Goal: Task Accomplishment & Management: Use online tool/utility

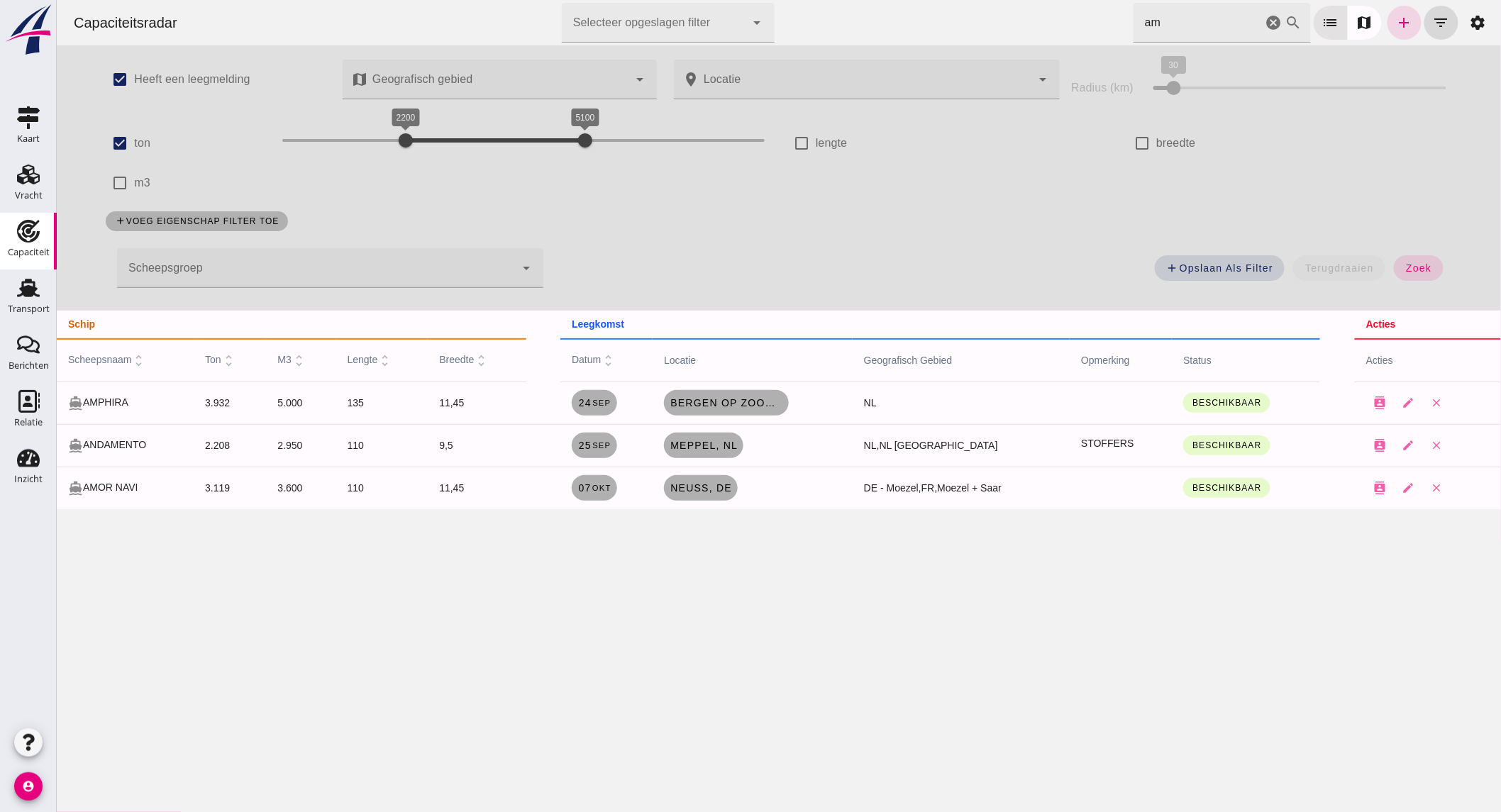
click at [27, 222] on use at bounding box center [28, 232] width 23 height 23
click at [38, 191] on div "Vracht" at bounding box center [28, 195] width 27 height 9
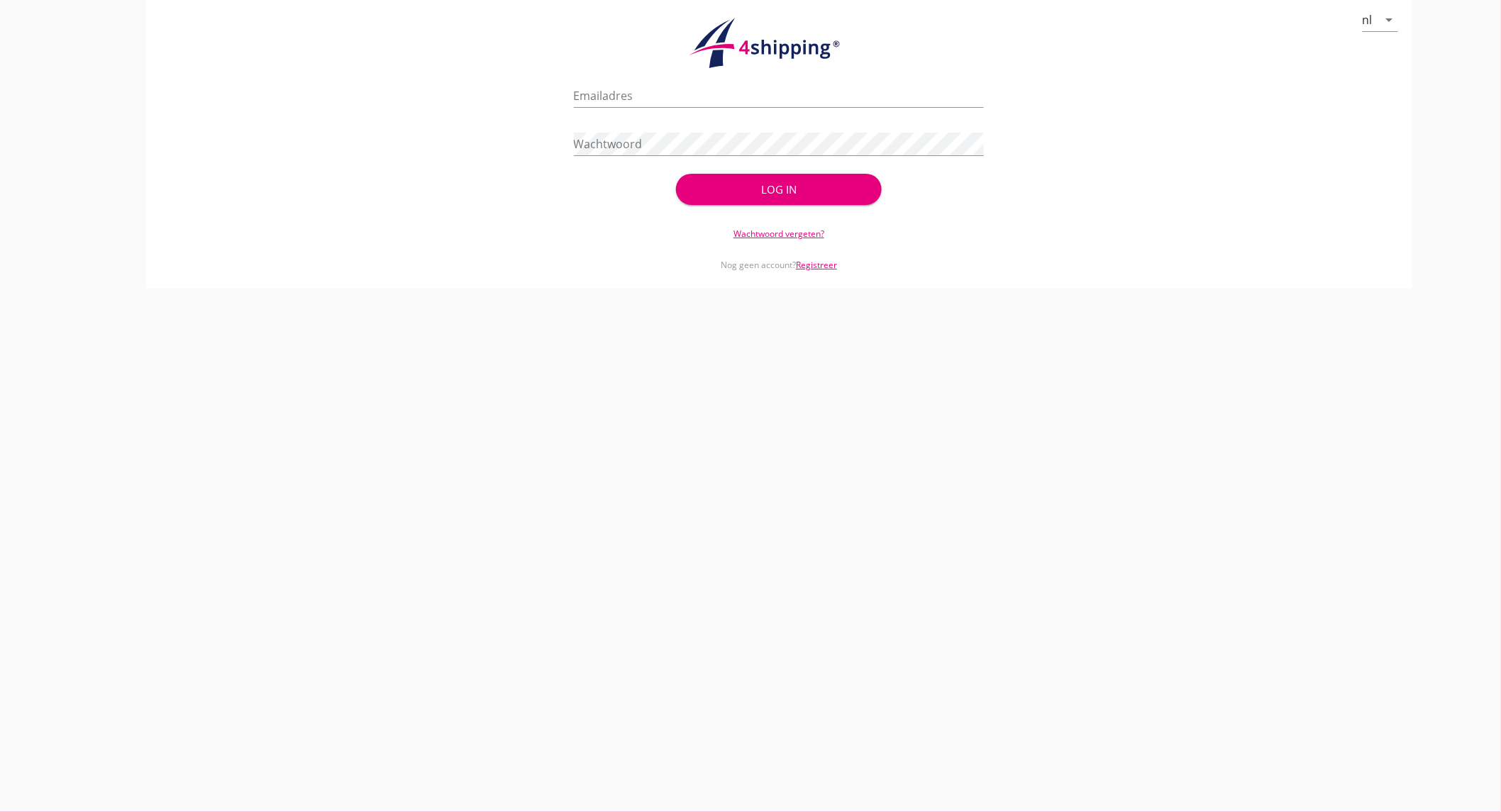
type input "devaan@stoffersbevrachtingen.nl"
click at [745, 178] on button "Log in" at bounding box center [778, 188] width 205 height 31
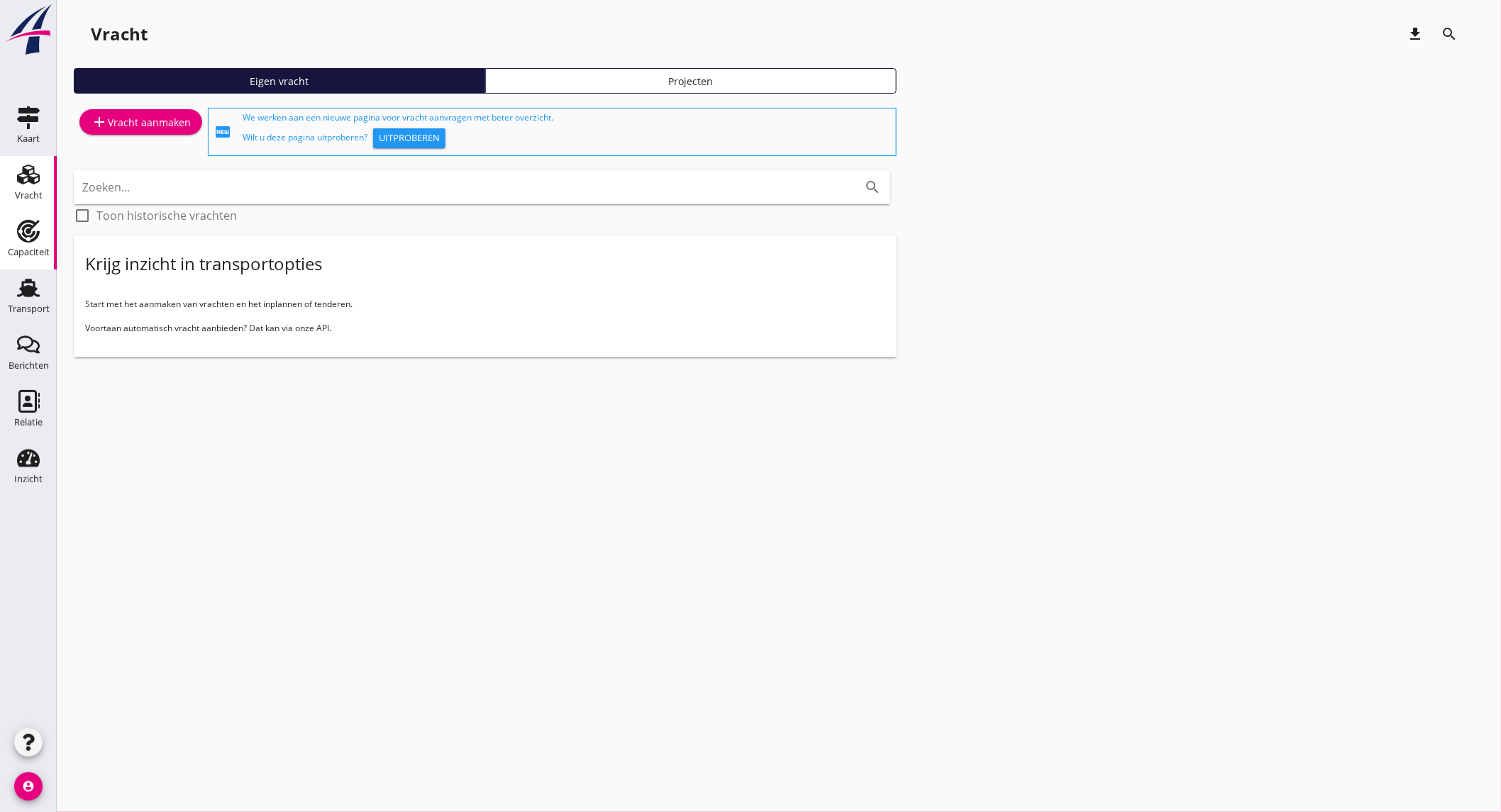
drag, startPoint x: 32, startPoint y: 243, endPoint x: 0, endPoint y: 264, distance: 38.3
click at [32, 243] on div "Capaciteit" at bounding box center [28, 252] width 42 height 19
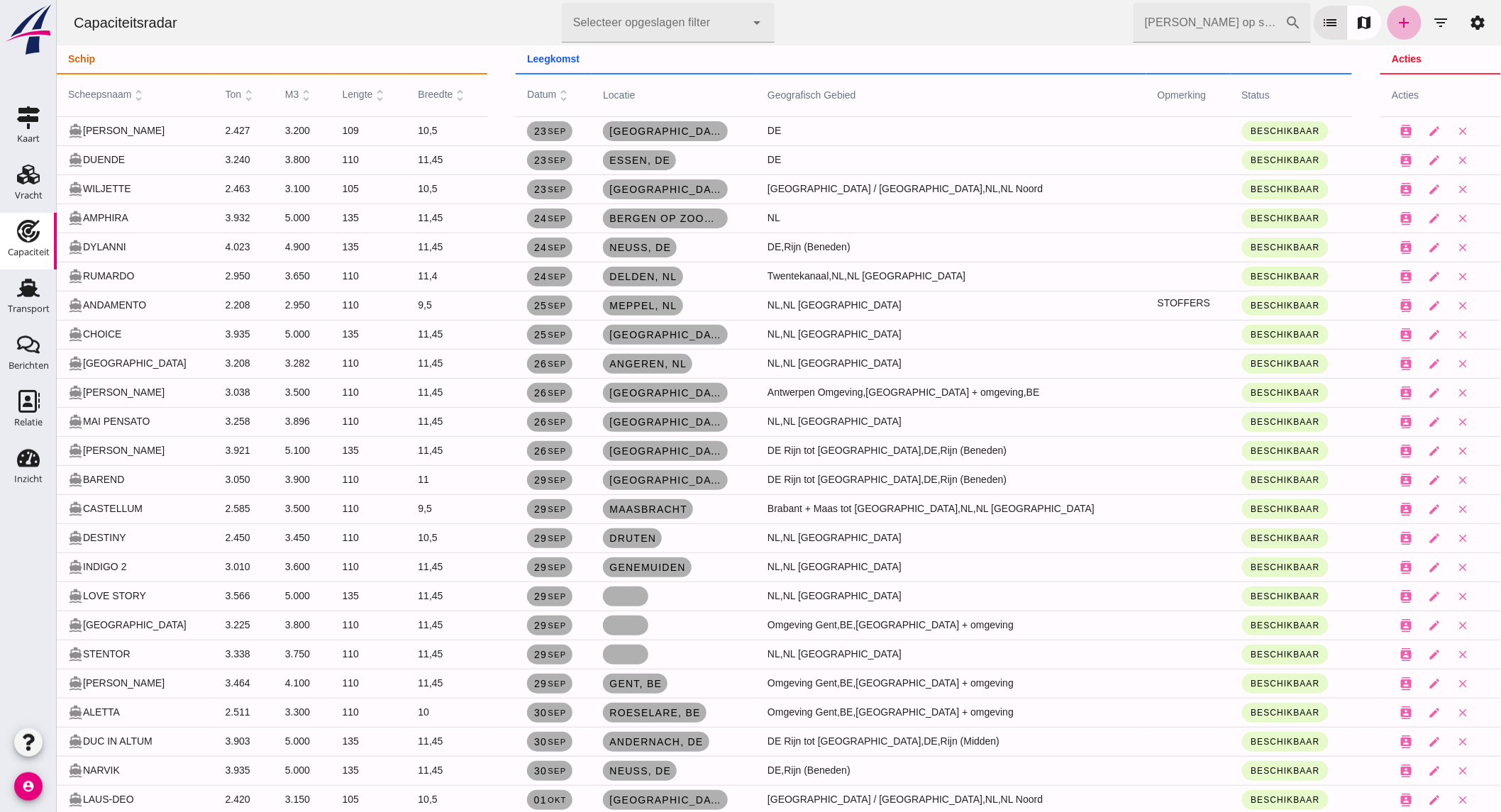
click at [1395, 27] on icon "add" at bounding box center [1403, 22] width 17 height 17
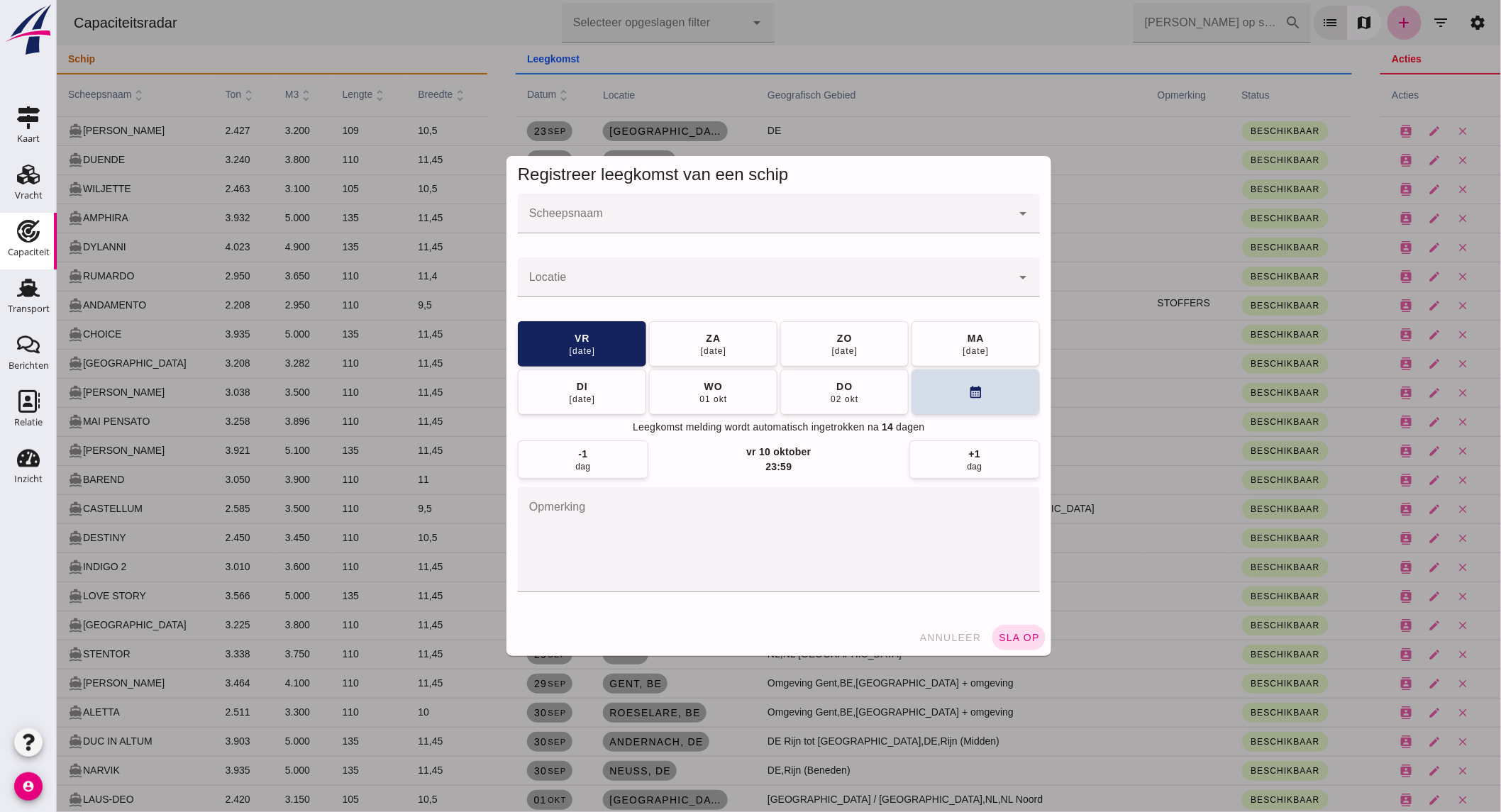
click at [633, 213] on input "Scheepsnaam" at bounding box center [764, 220] width 494 height 17
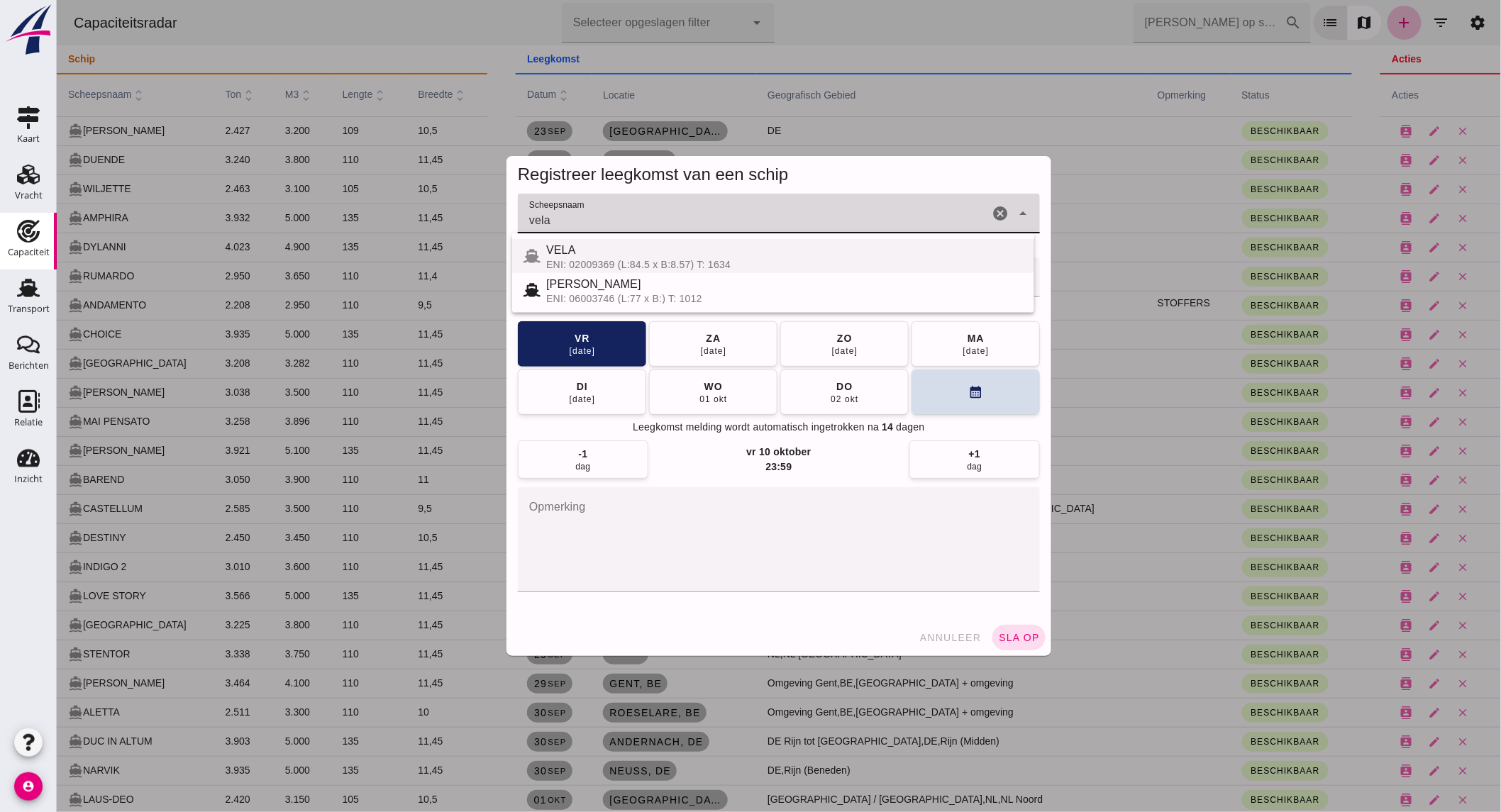
click at [607, 252] on div "VELA" at bounding box center [784, 249] width 477 height 17
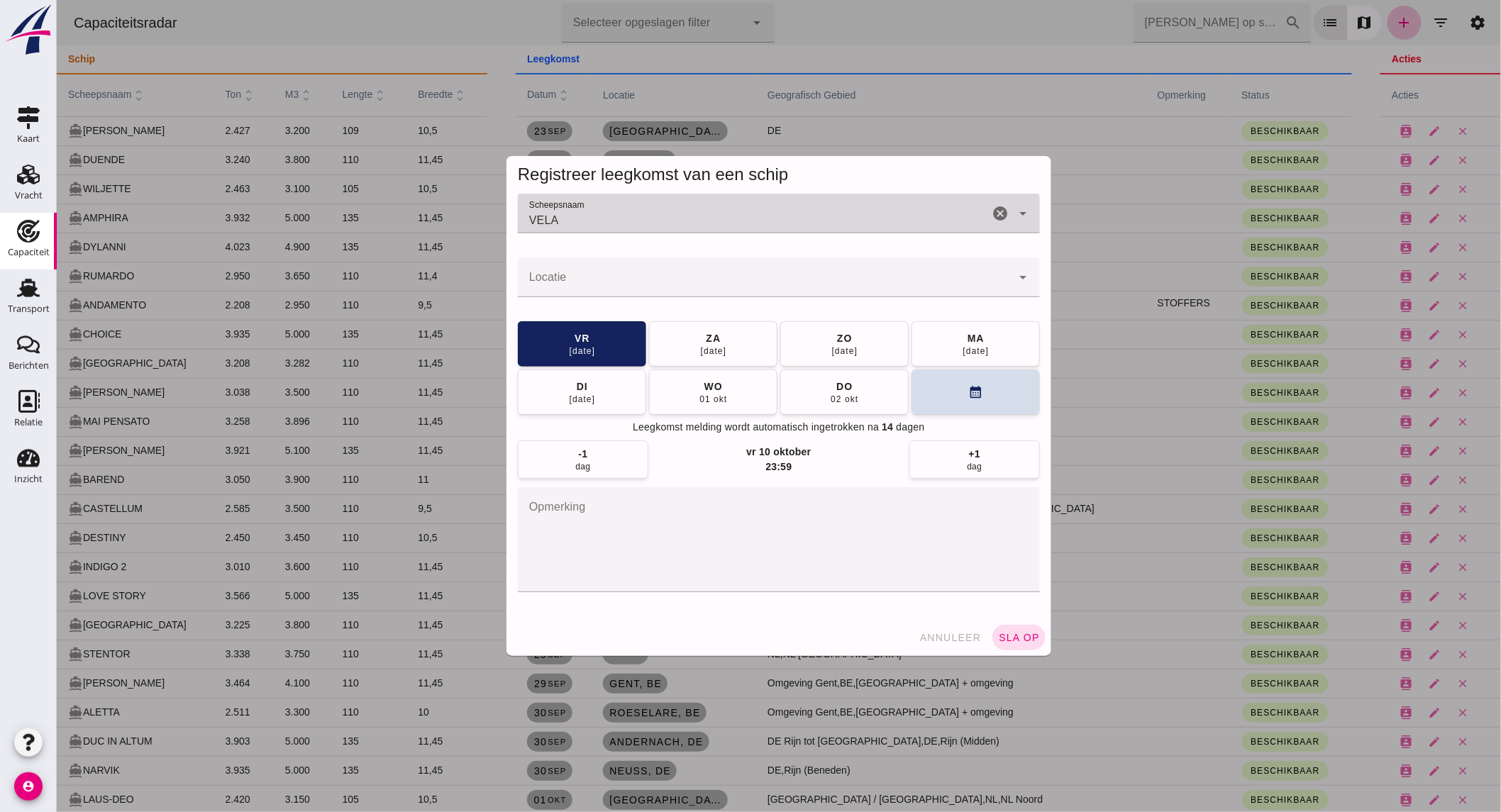
type input "VELA"
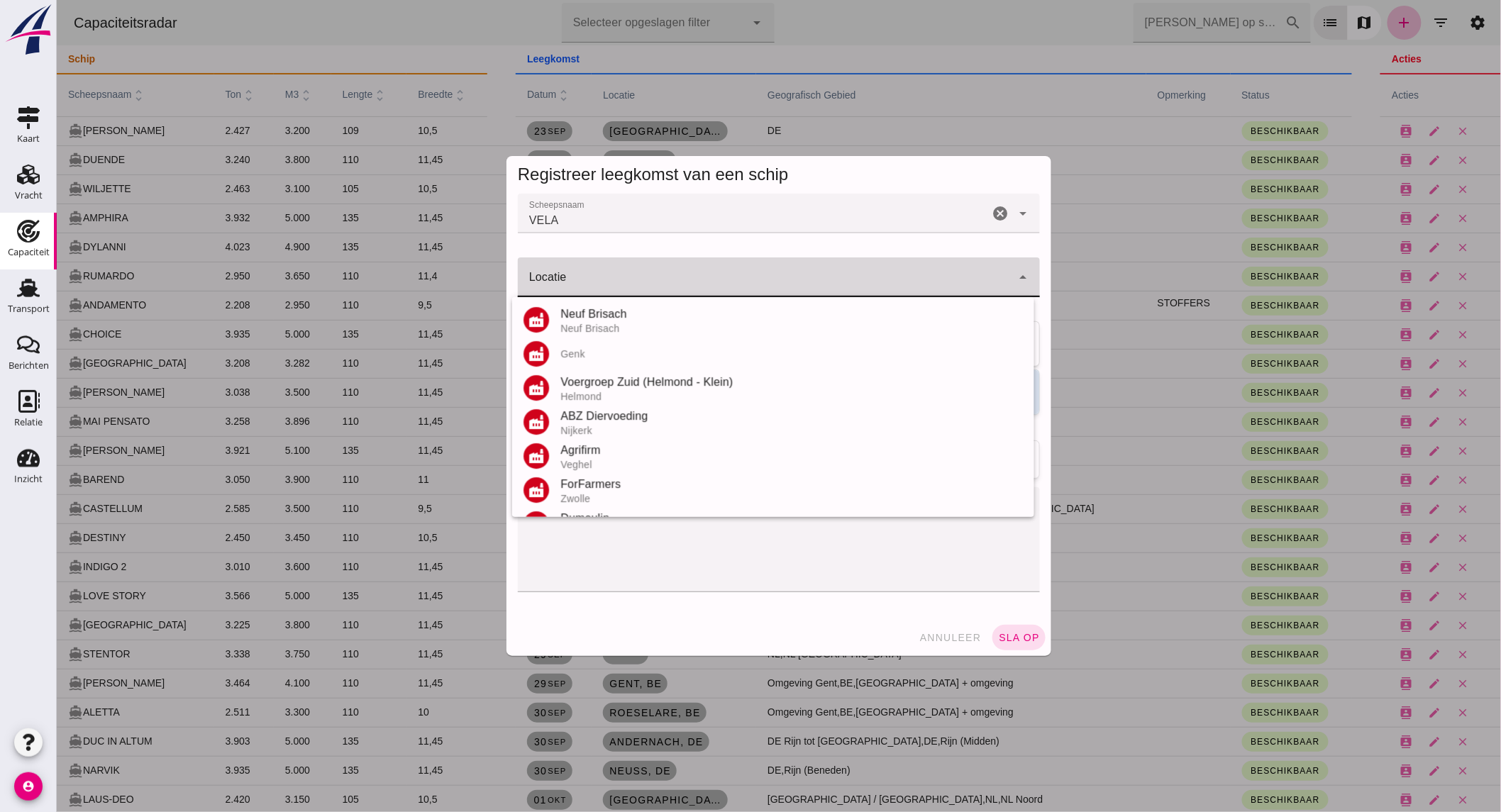
click at [598, 294] on div at bounding box center [764, 277] width 494 height 40
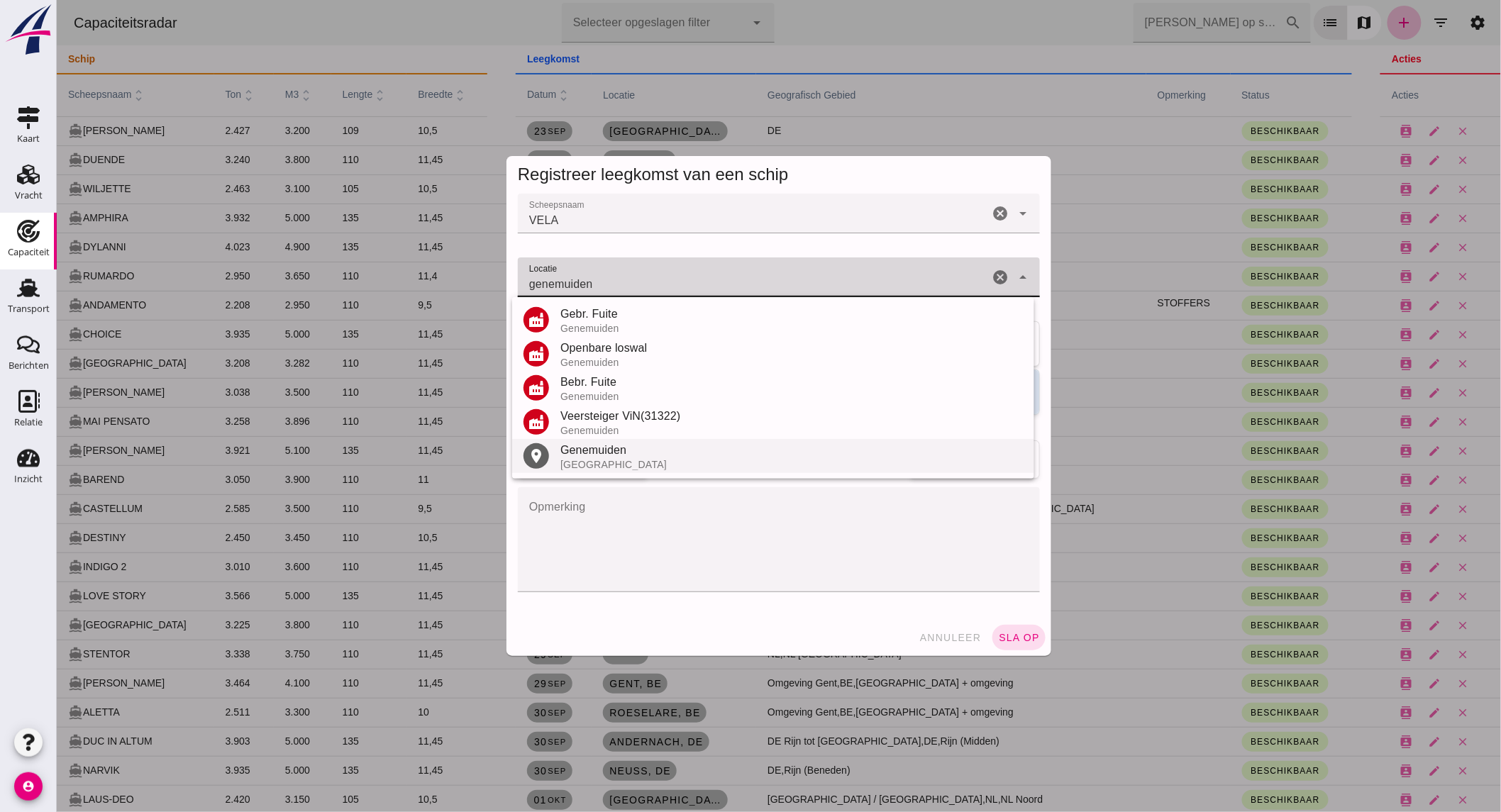
click at [642, 457] on div "Genemuiden" at bounding box center [791, 450] width 463 height 17
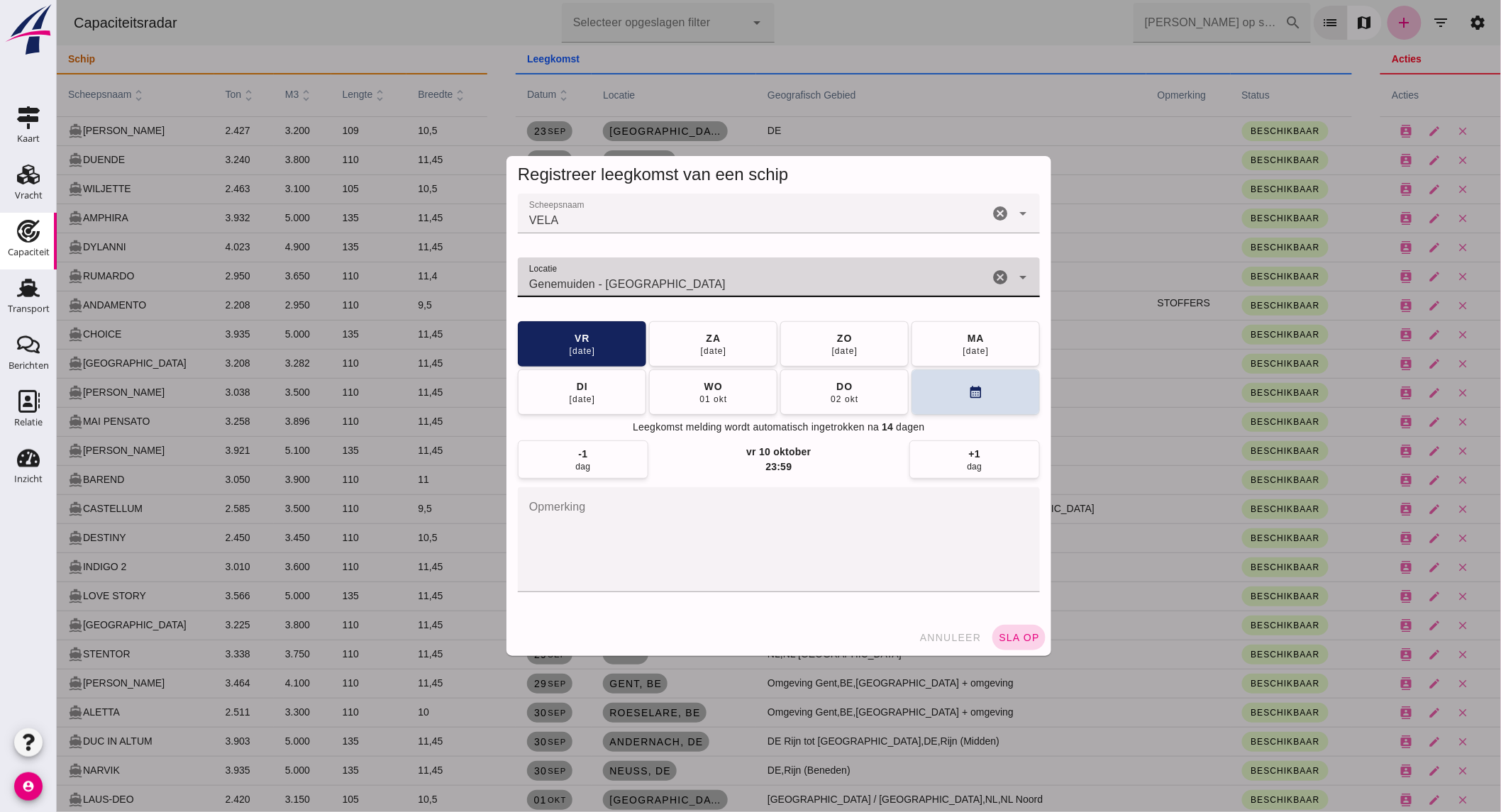
type input "Genemuiden - Overijssel"
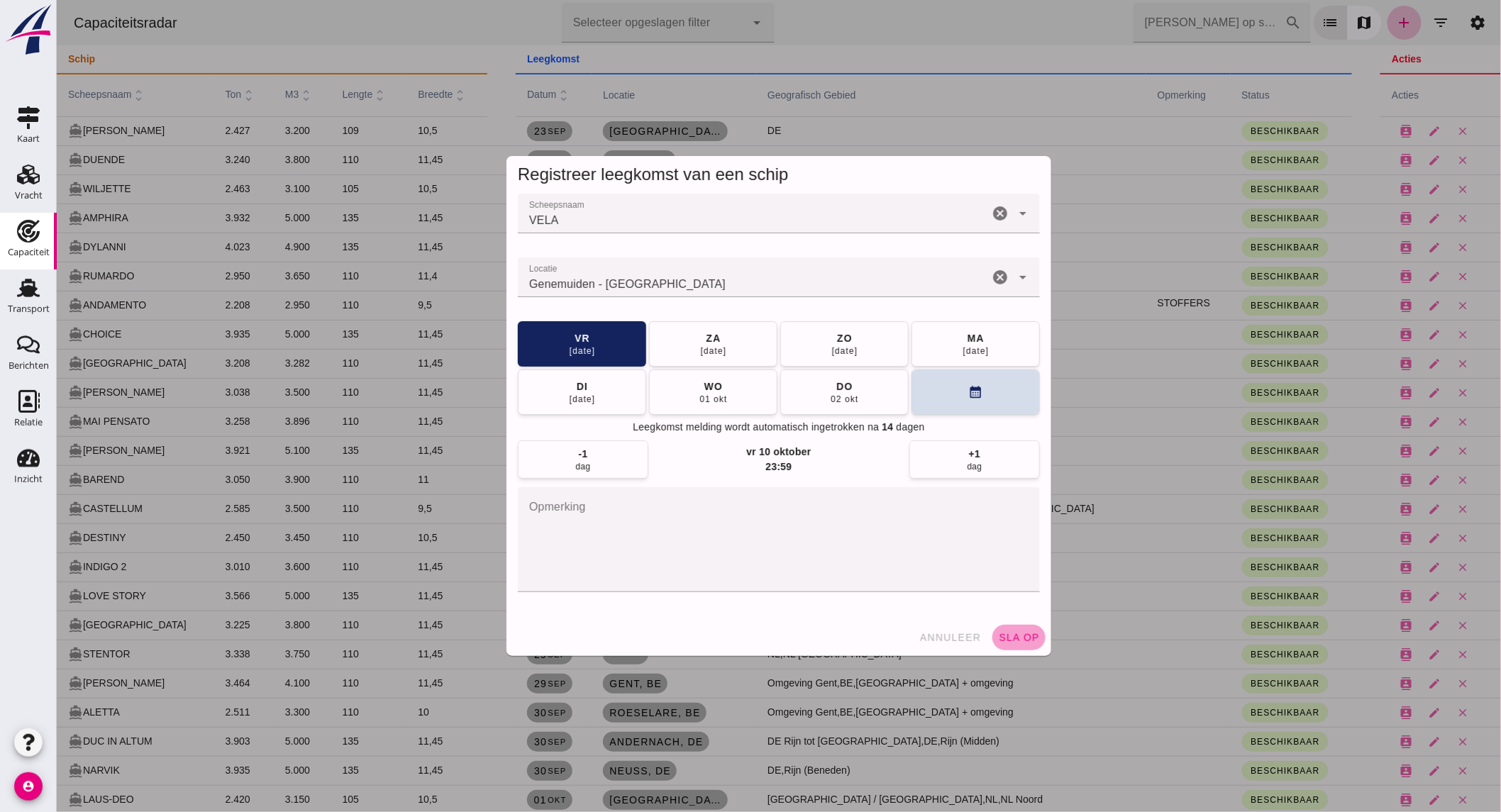
click at [1030, 640] on span "sla op" at bounding box center [1017, 638] width 42 height 11
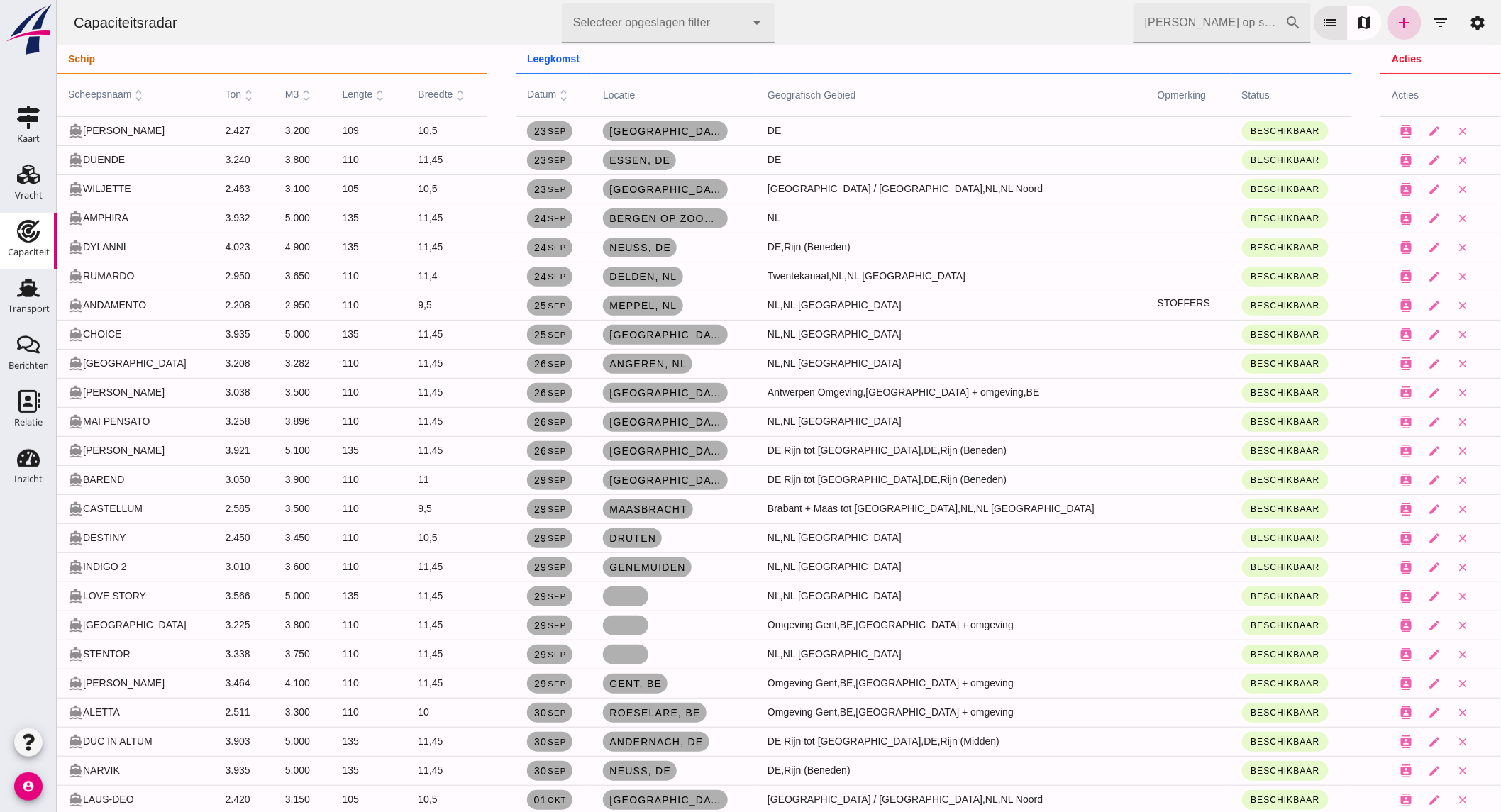
click at [1400, 16] on icon "add" at bounding box center [1403, 22] width 17 height 17
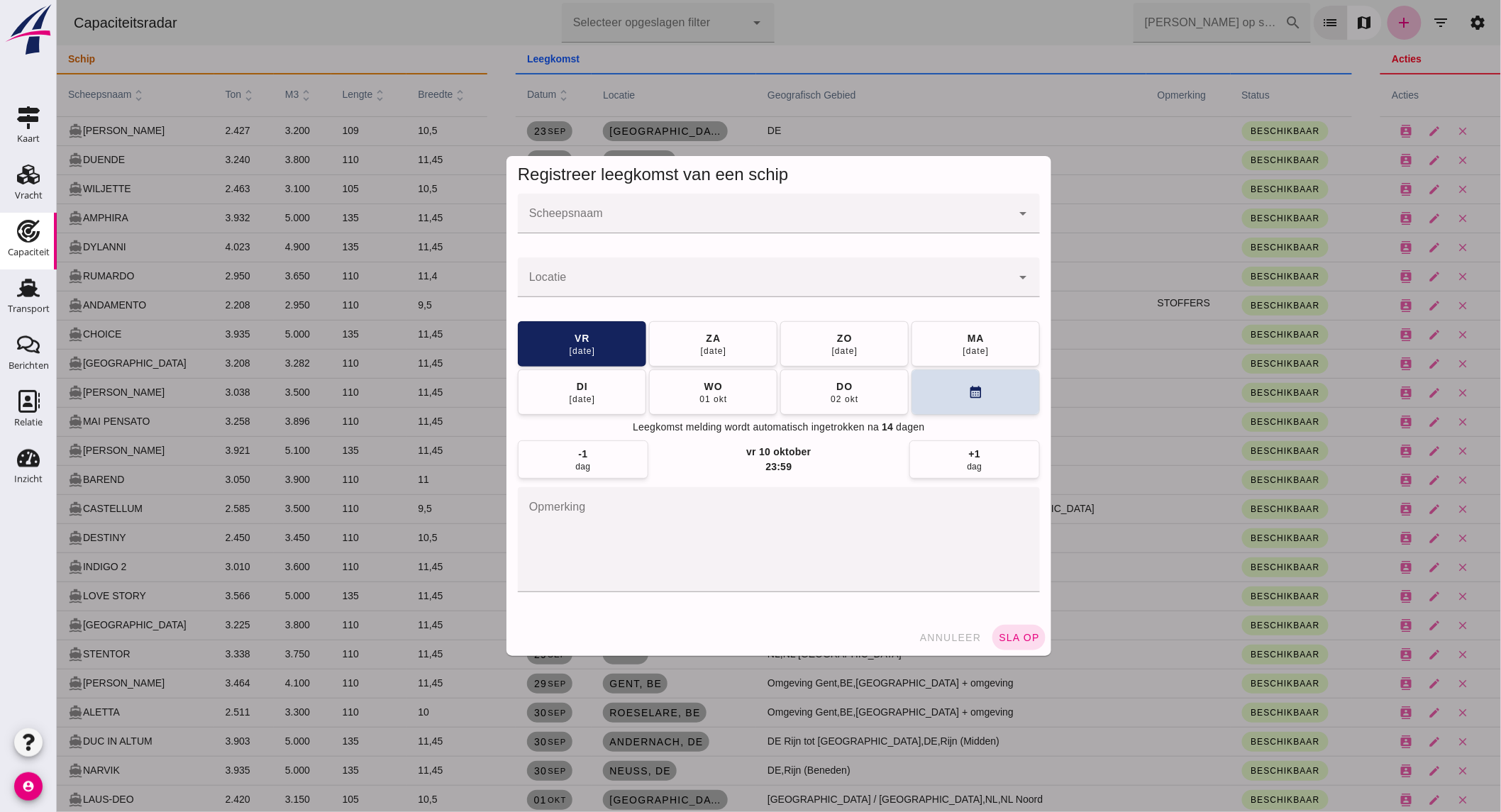
click at [689, 218] on input "Scheepsnaam" at bounding box center [764, 220] width 494 height 17
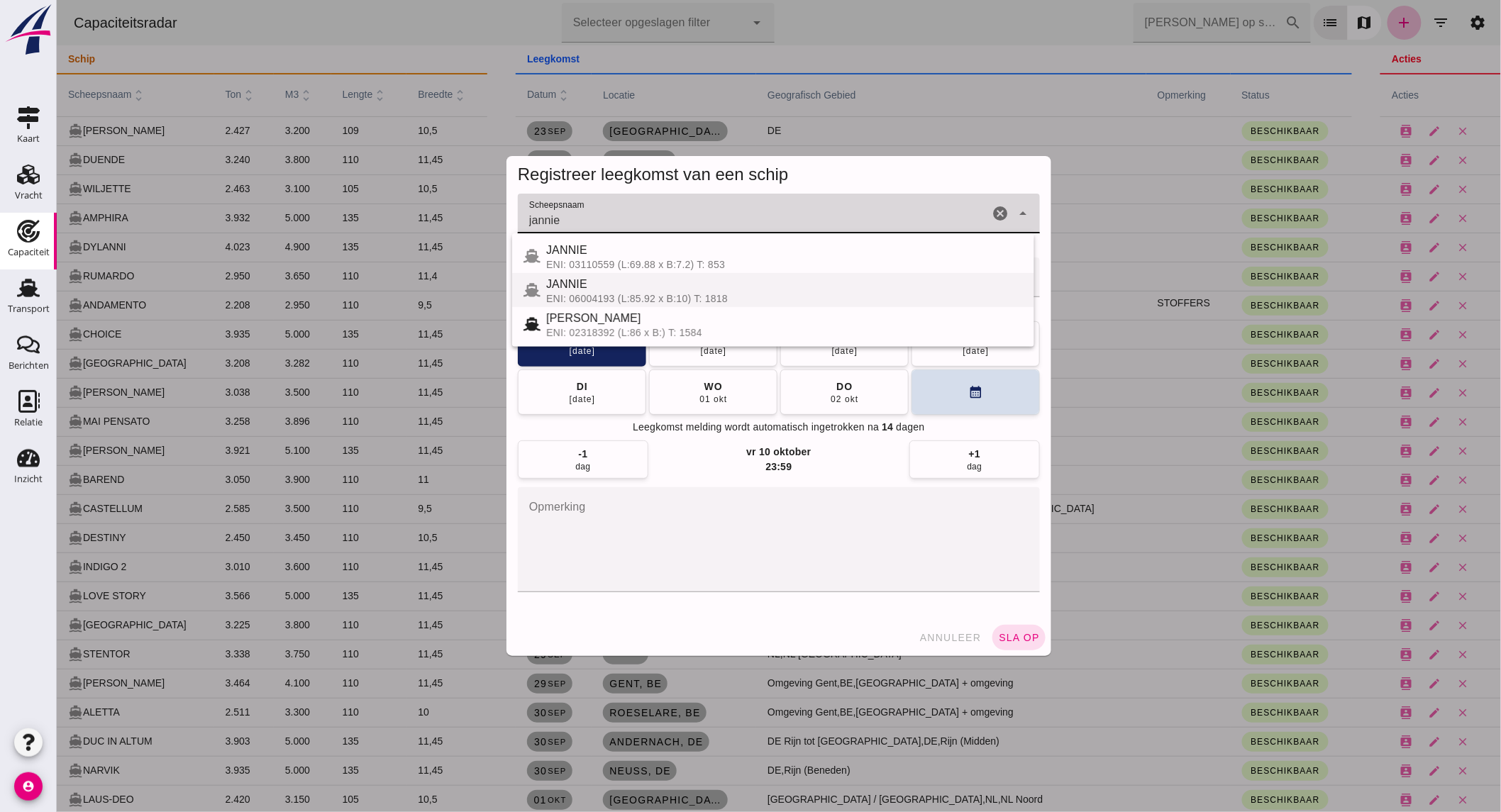
click at [620, 300] on div "ENI: 06004193 (L:85.92 x B:10) T: 1818" at bounding box center [784, 298] width 477 height 11
type input "JANNIE"
click at [926, 342] on button "ma 29 sep" at bounding box center [975, 342] width 128 height 45
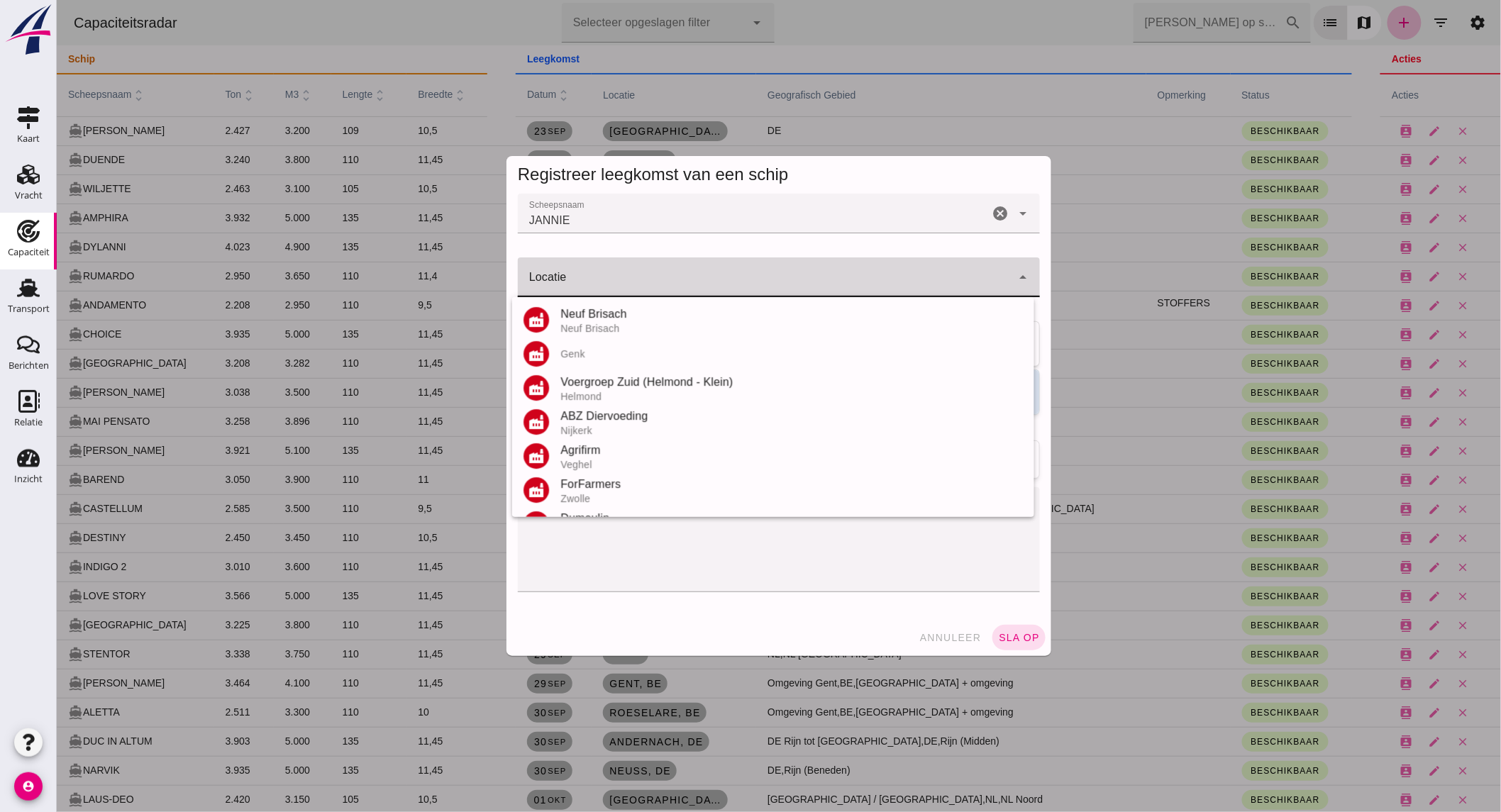
click at [650, 280] on input "Locatie" at bounding box center [764, 284] width 494 height 17
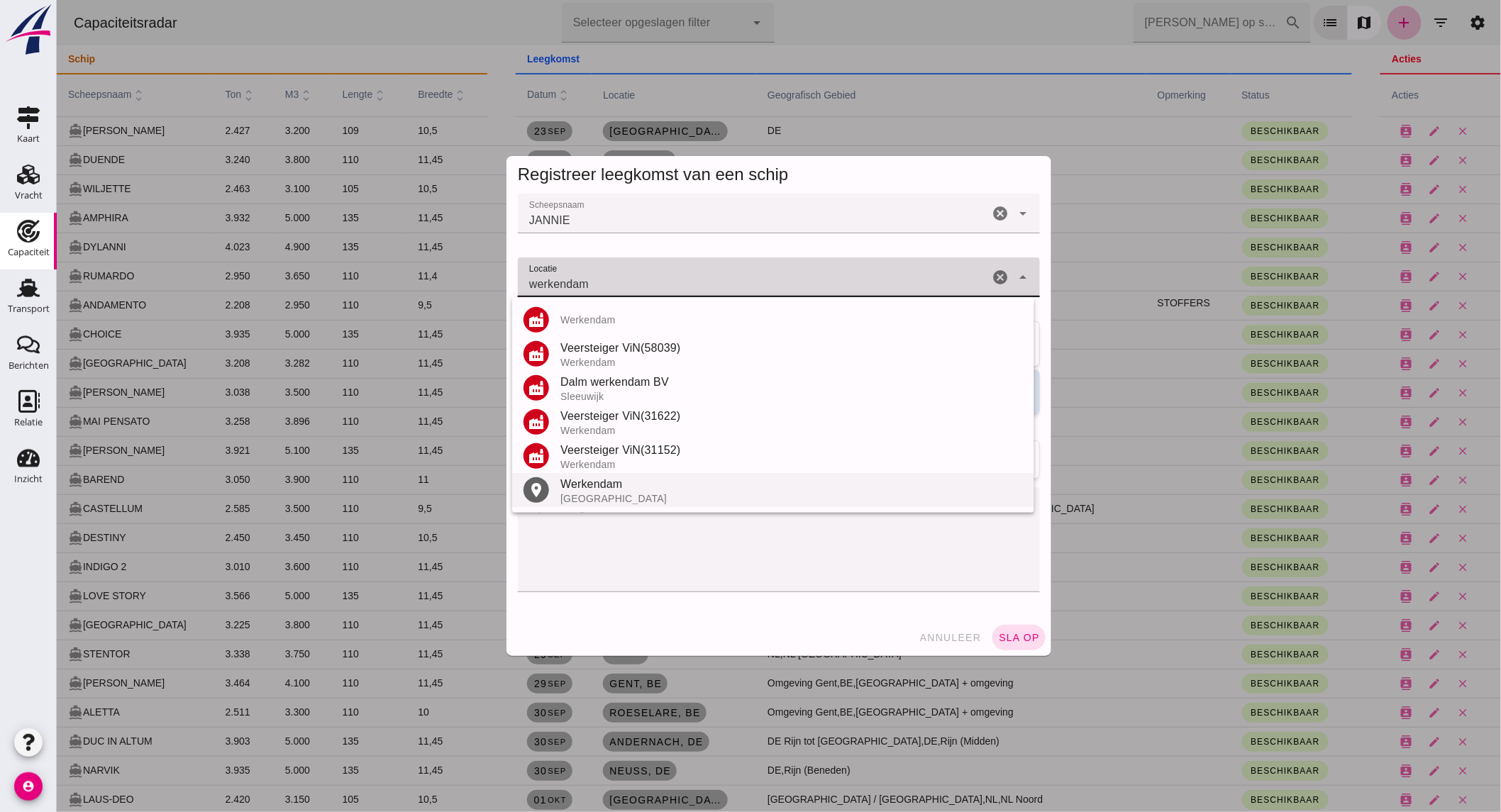
click at [600, 487] on div "Werkendam" at bounding box center [791, 484] width 463 height 17
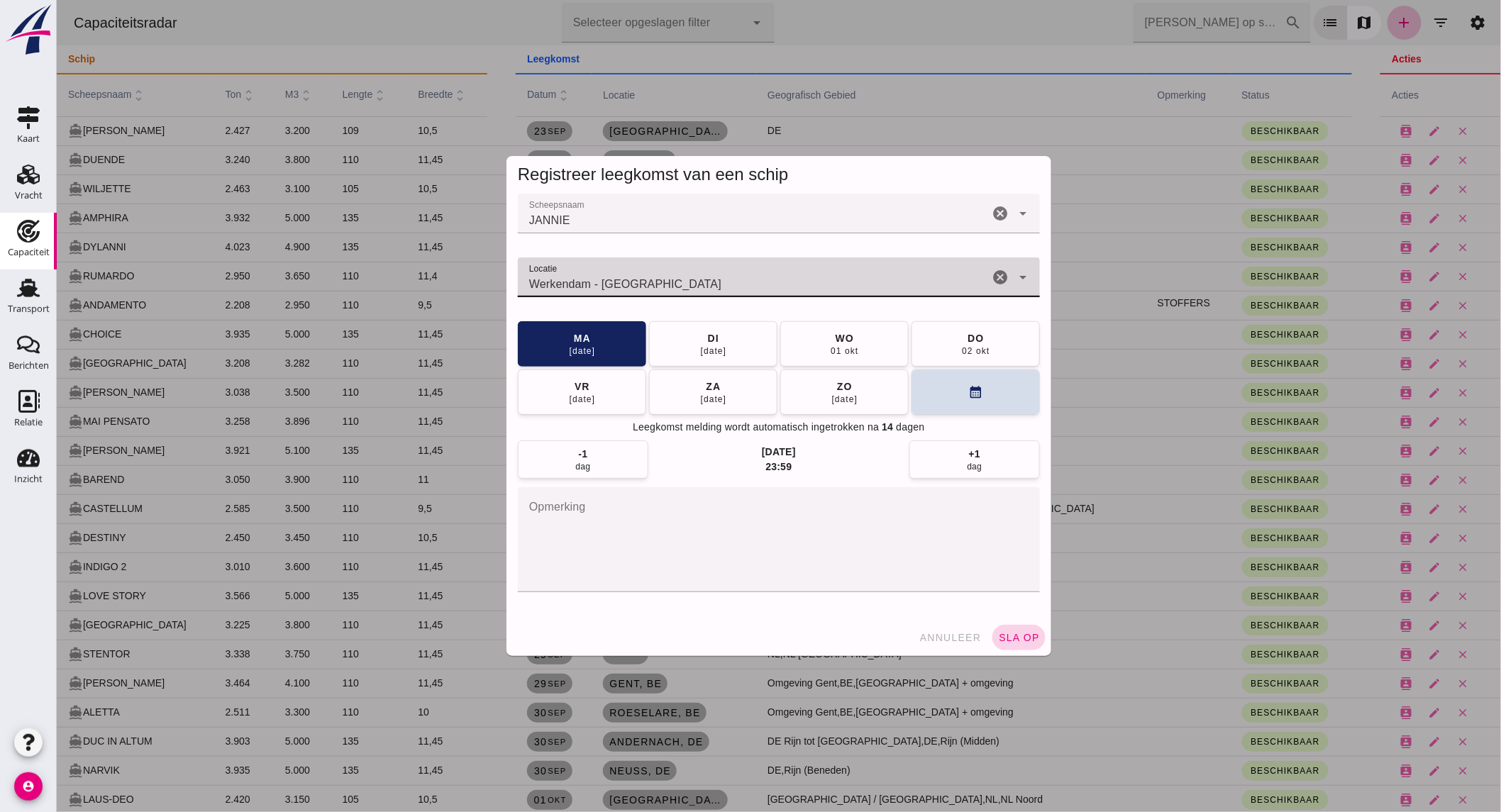
type input "Werkendam - Noord-Brabant"
click at [1002, 640] on span "sla op" at bounding box center [1017, 638] width 42 height 11
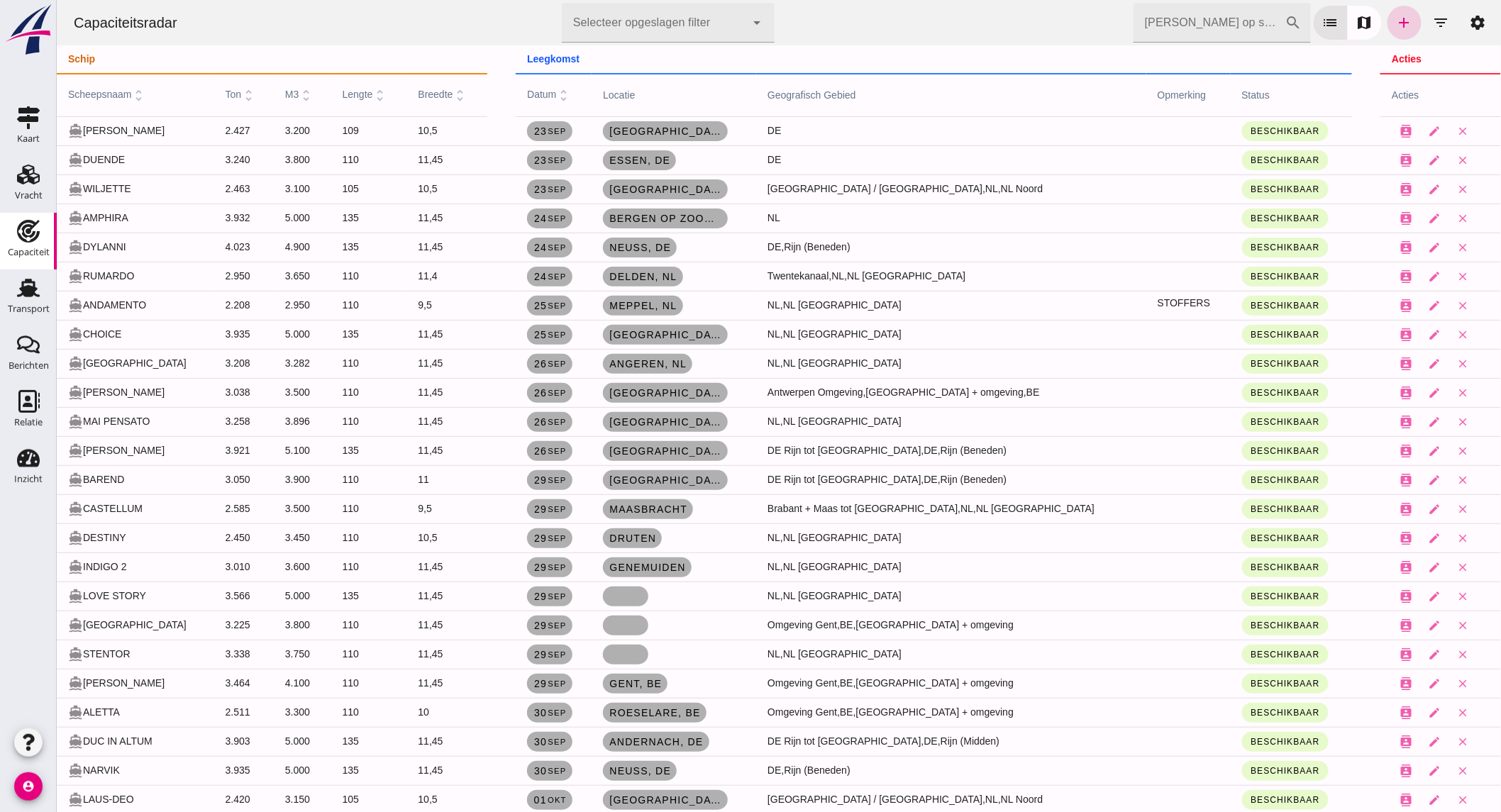
click at [1387, 22] on link "add" at bounding box center [1404, 22] width 34 height 34
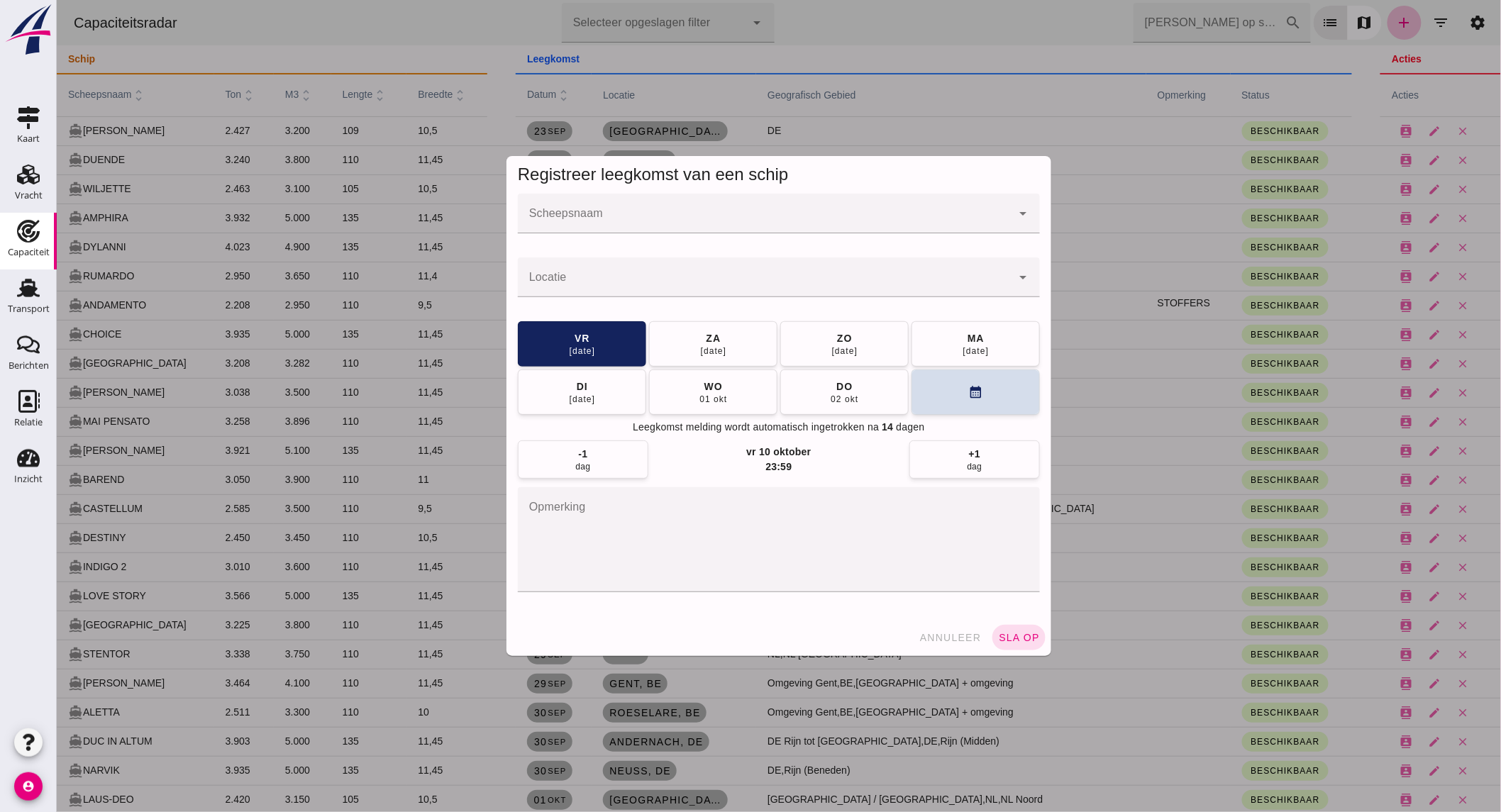
click at [746, 213] on input "Scheepsnaam" at bounding box center [764, 220] width 494 height 17
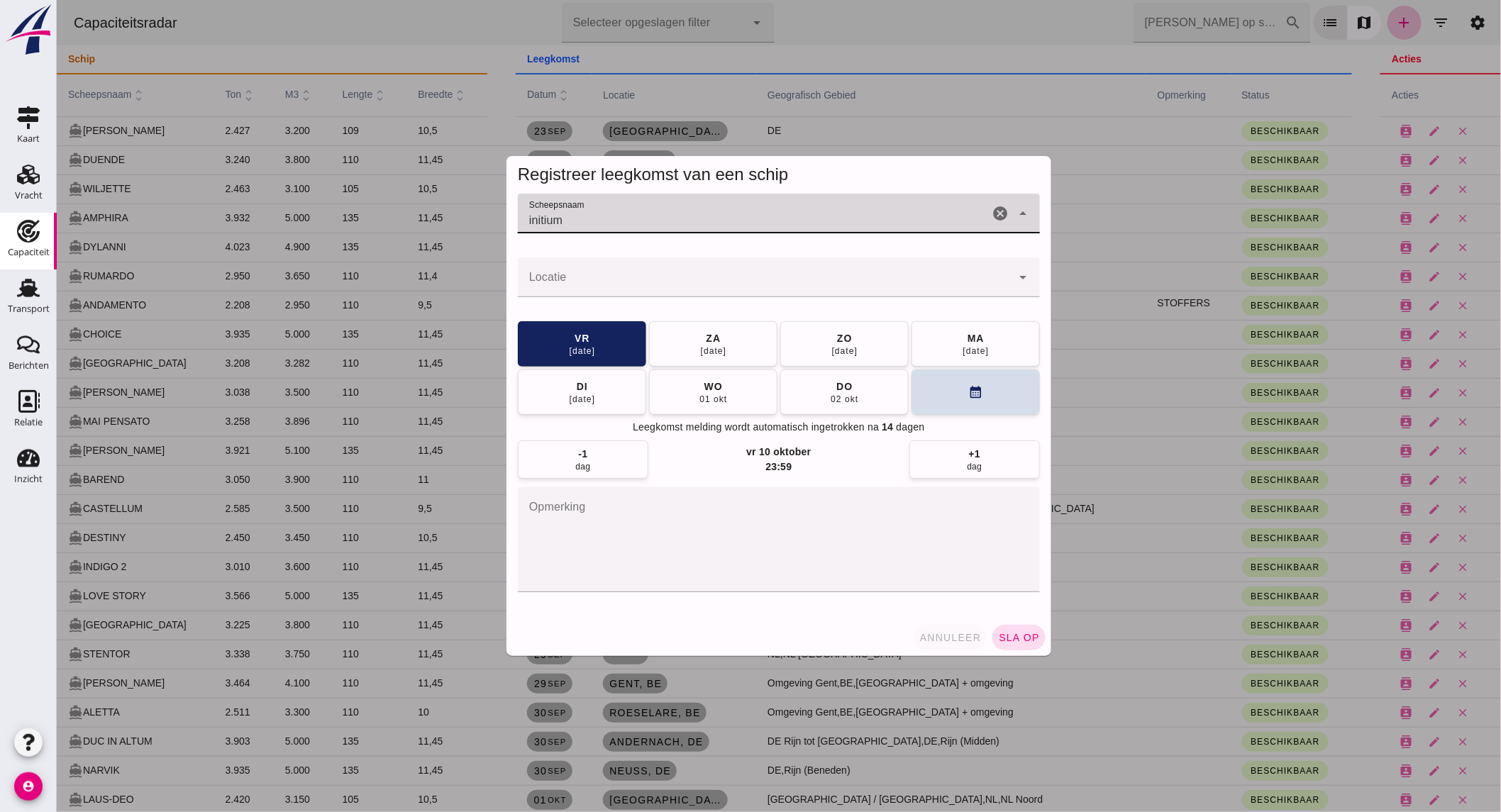
type input "initium"
click at [947, 640] on span "annuleer" at bounding box center [949, 638] width 63 height 11
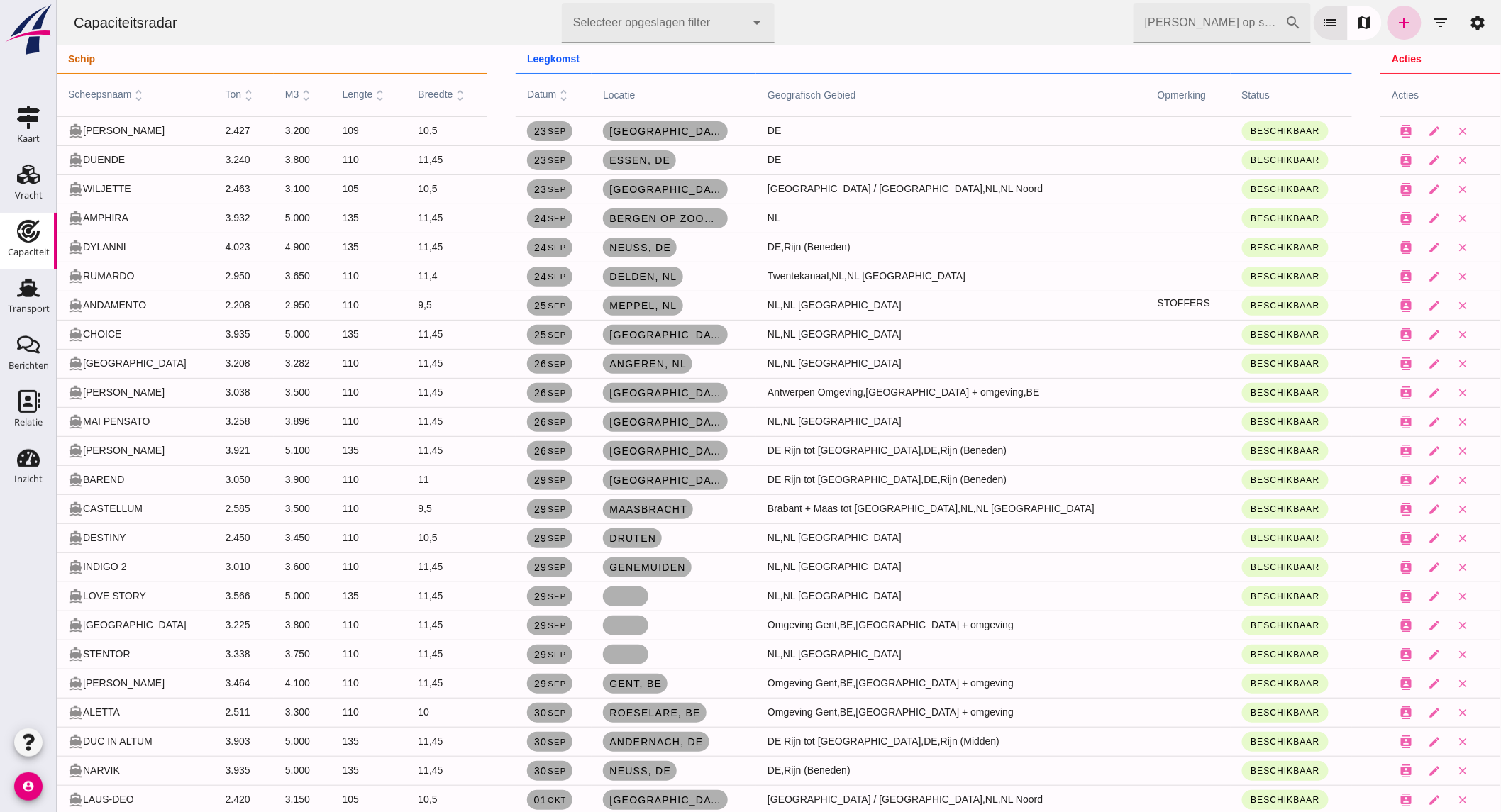
click at [1400, 28] on icon "add" at bounding box center [1403, 22] width 17 height 17
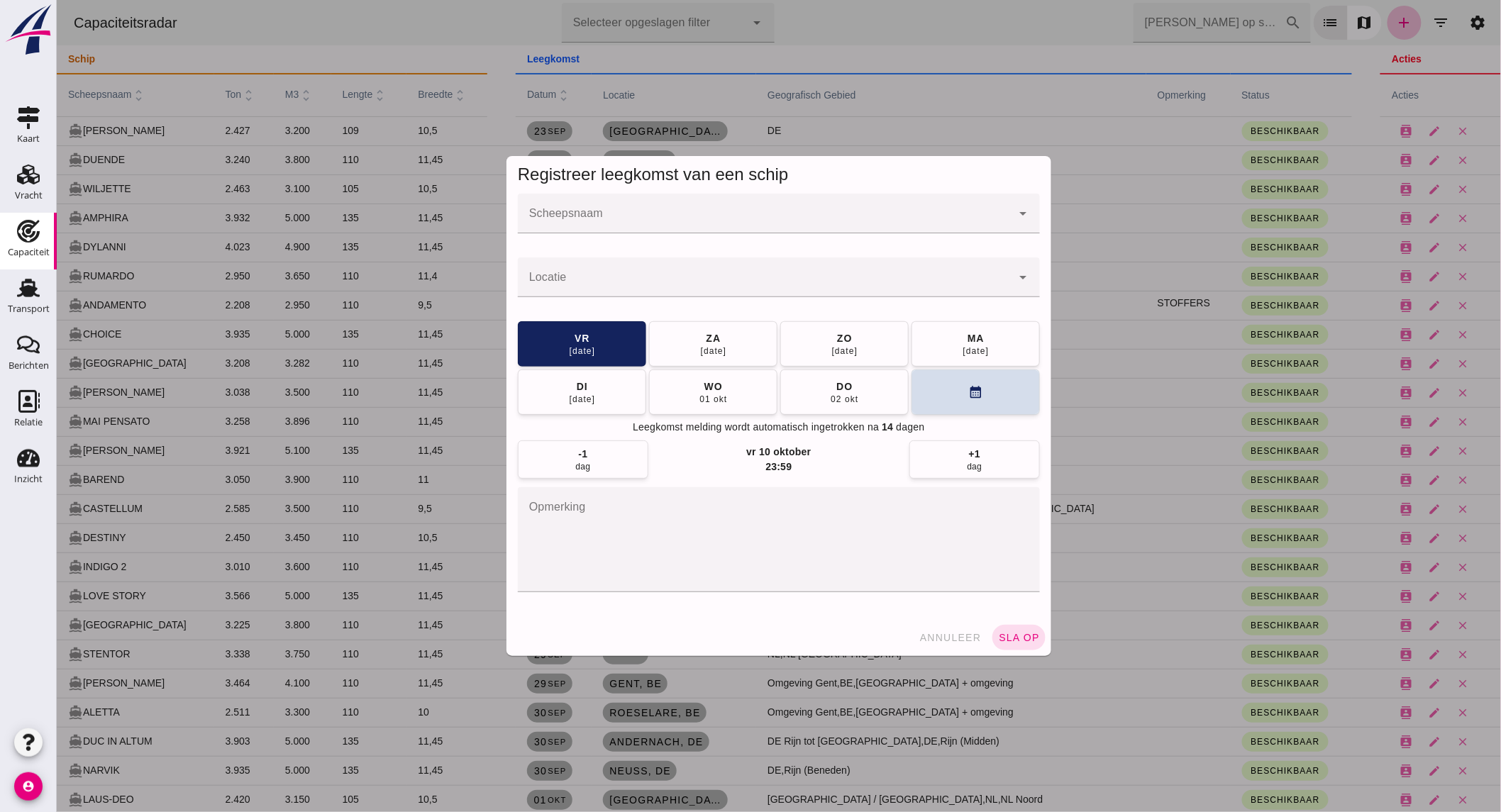
click at [771, 222] on input "Scheepsnaam" at bounding box center [764, 220] width 494 height 17
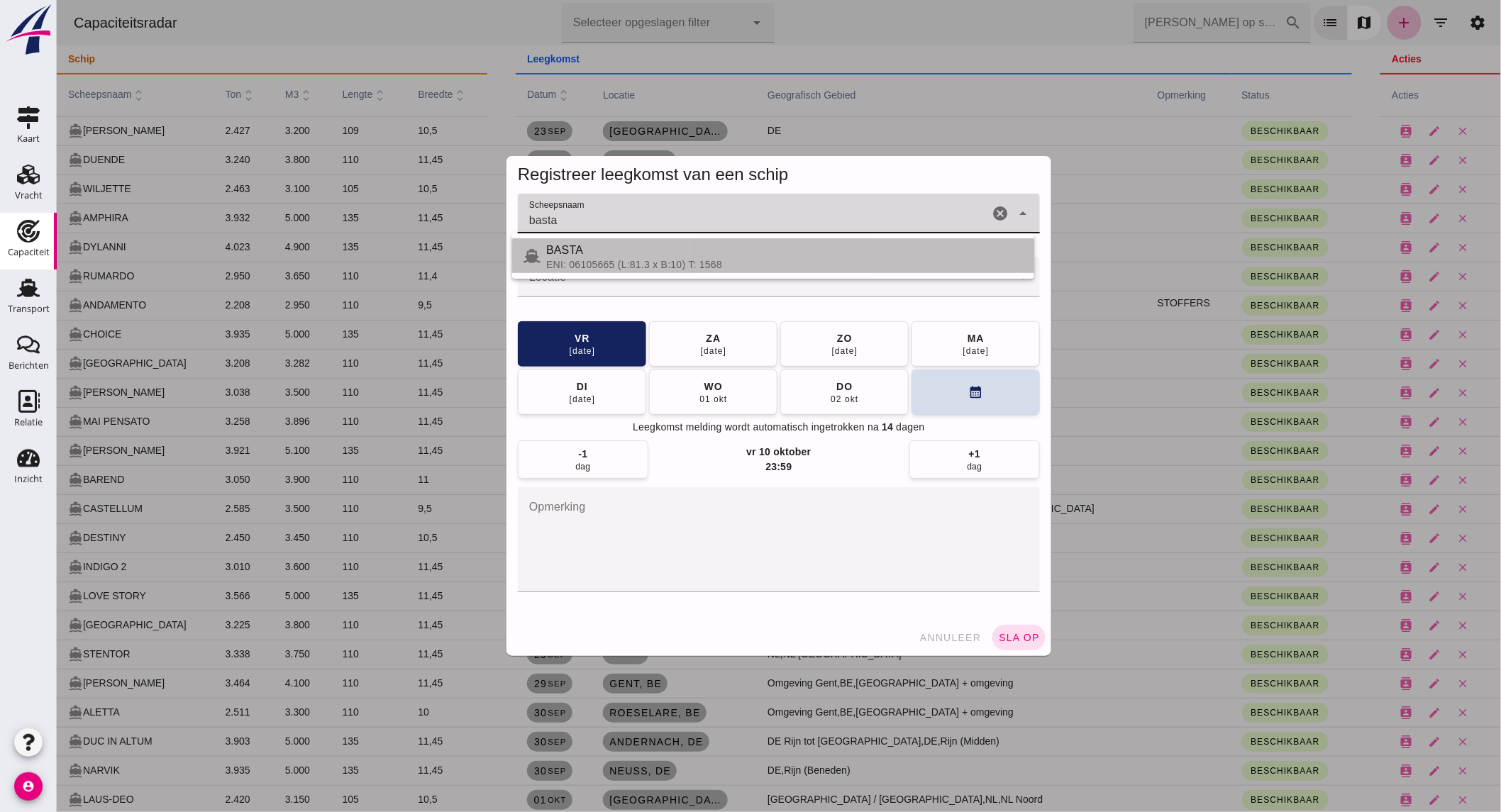
click at [655, 257] on div "BASTA" at bounding box center [784, 249] width 477 height 17
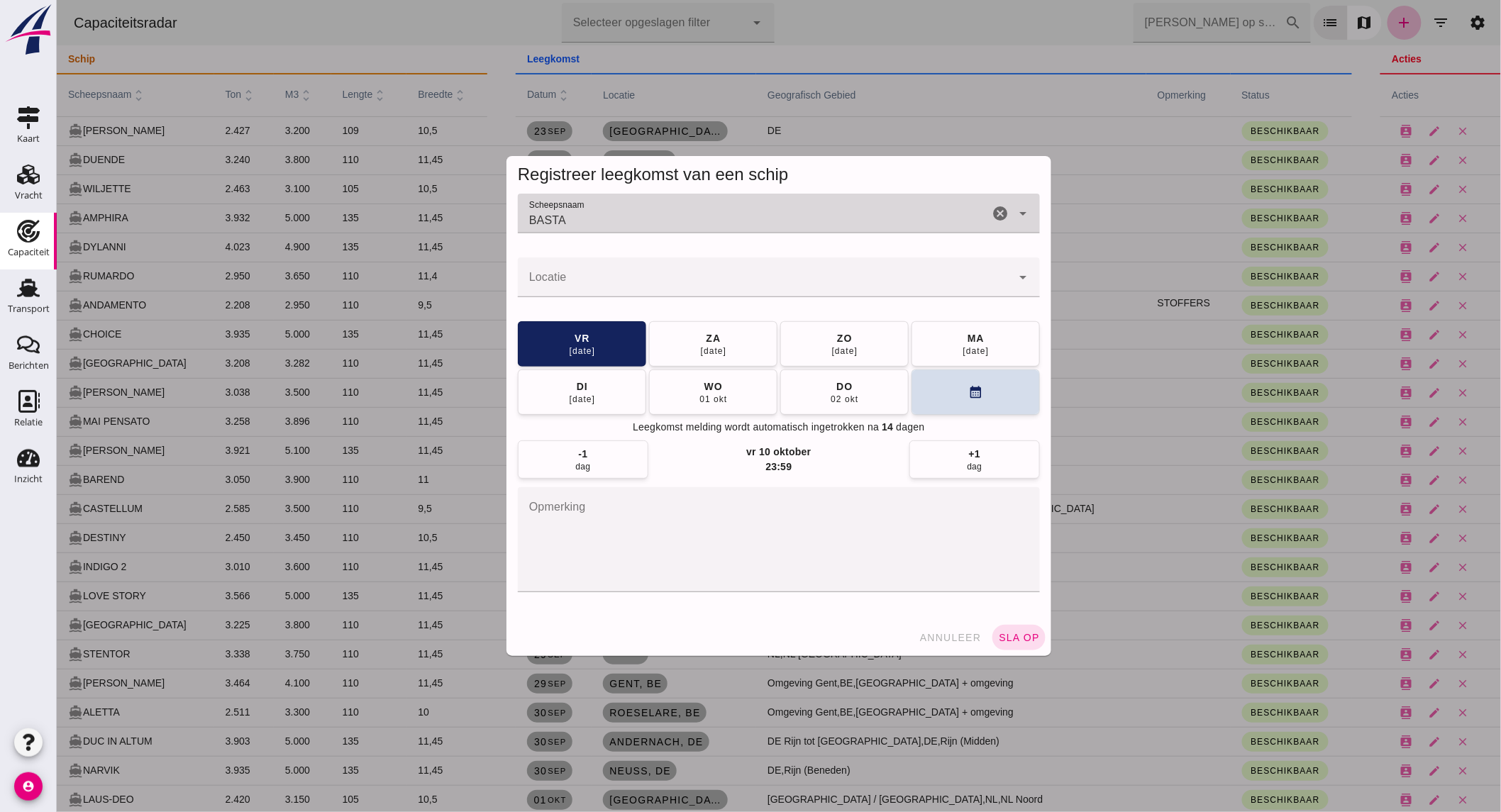
type input "BASTA"
click at [657, 276] on input "Locatie" at bounding box center [764, 284] width 494 height 17
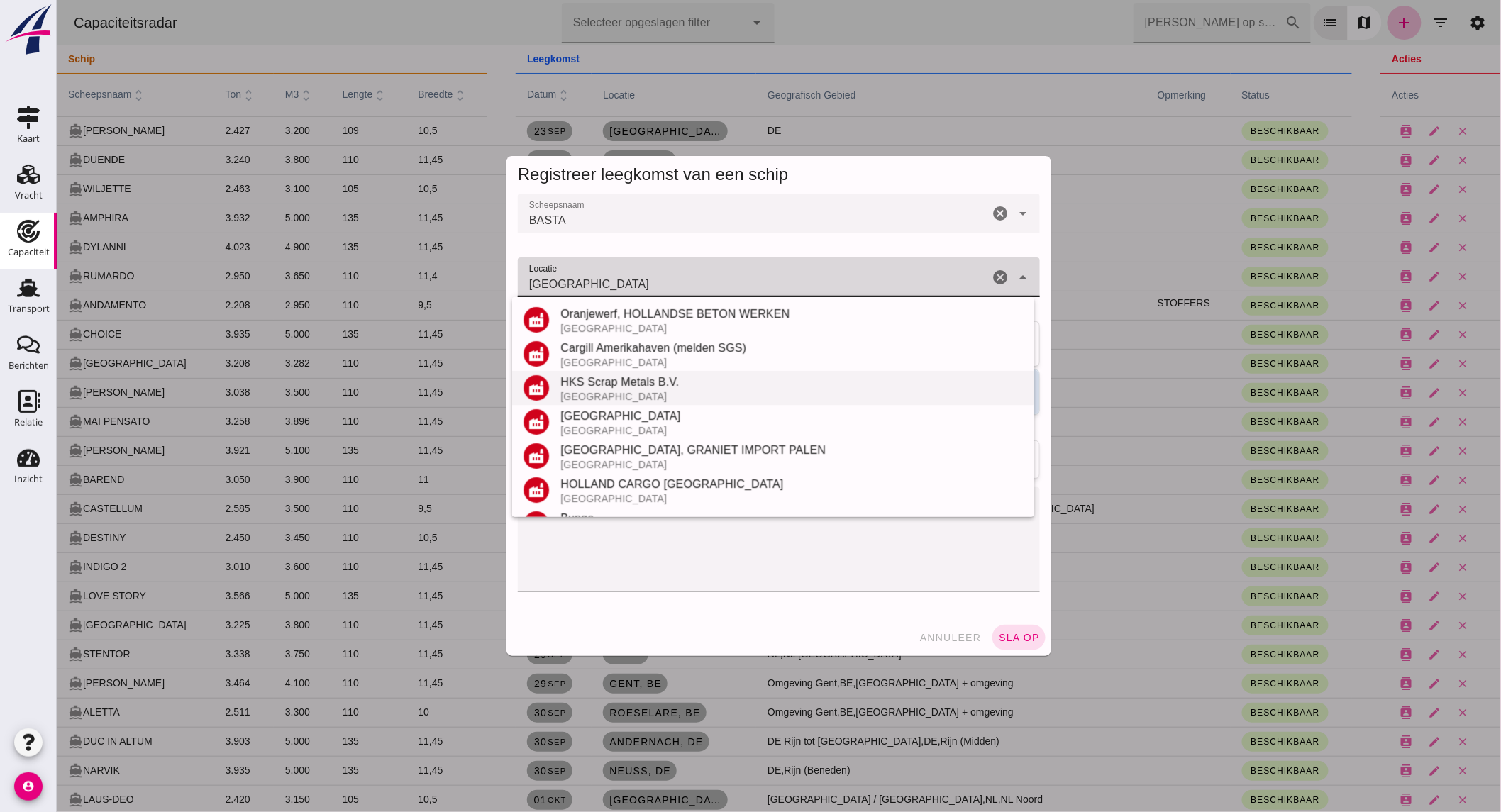
scroll to position [302, 0]
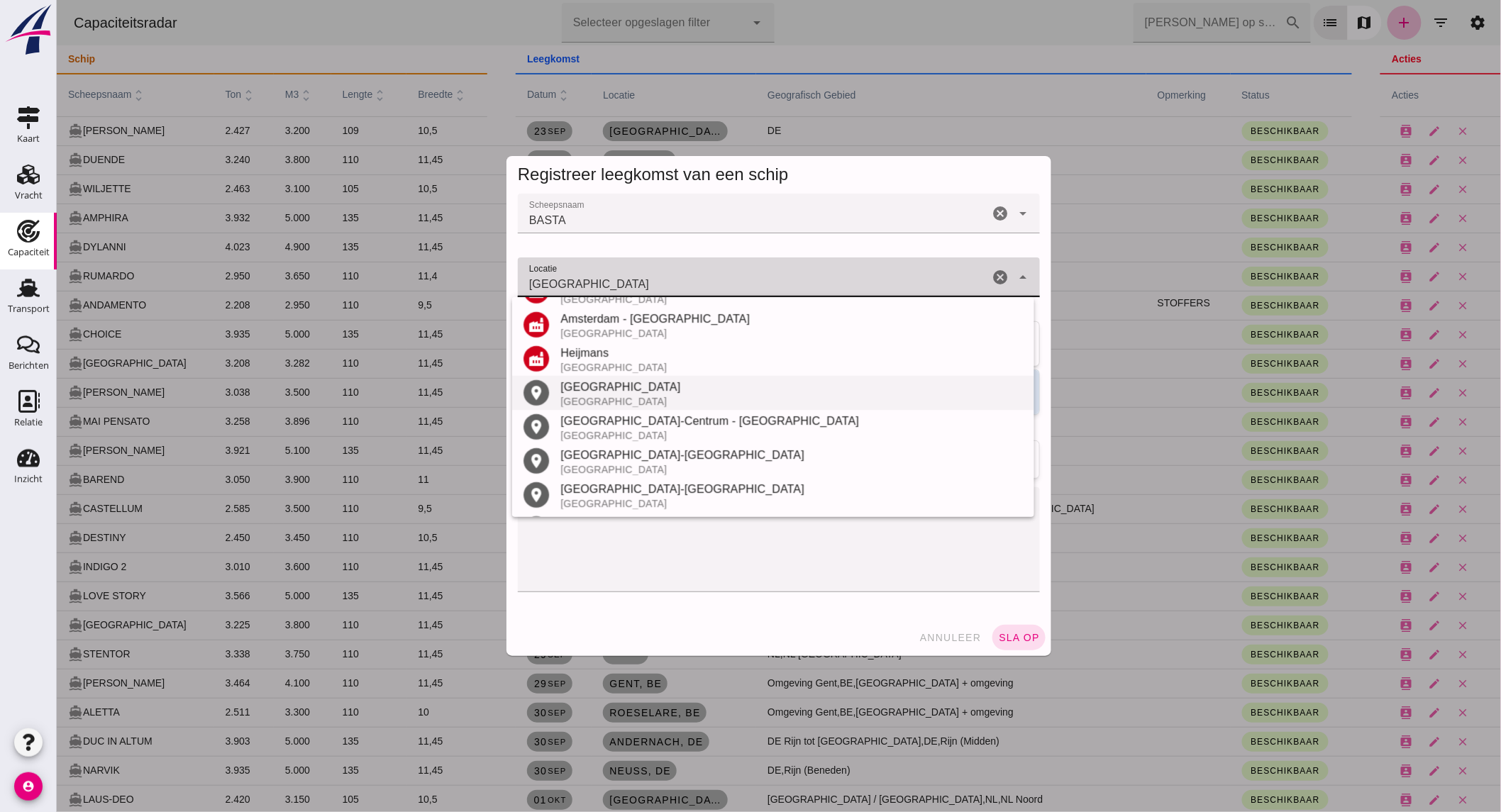
click at [616, 387] on div "Amsterdam" at bounding box center [791, 387] width 463 height 17
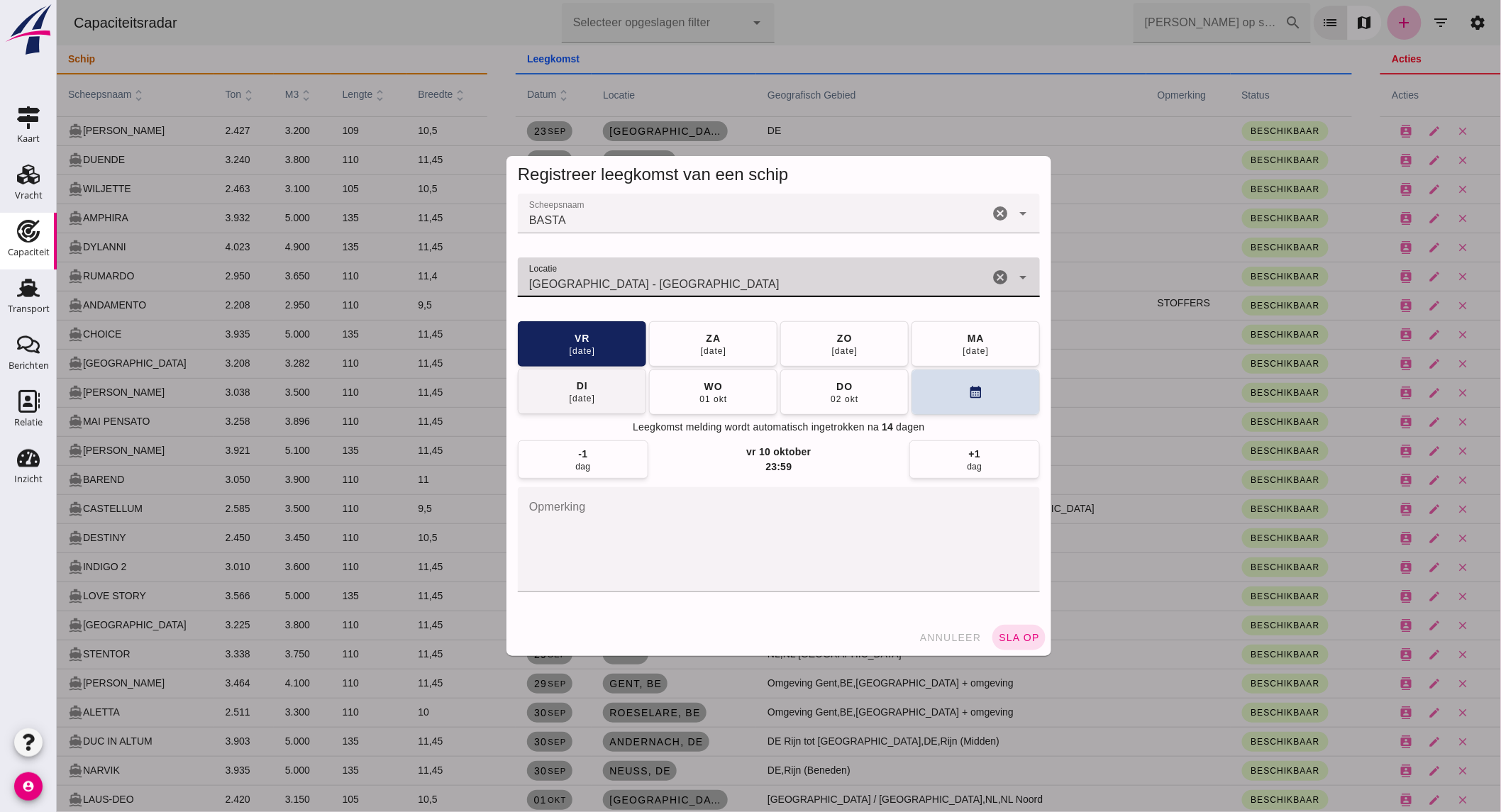
type input "Amsterdam - Noord-Holland"
click at [589, 392] on span "di 30 sep" at bounding box center [581, 391] width 27 height 26
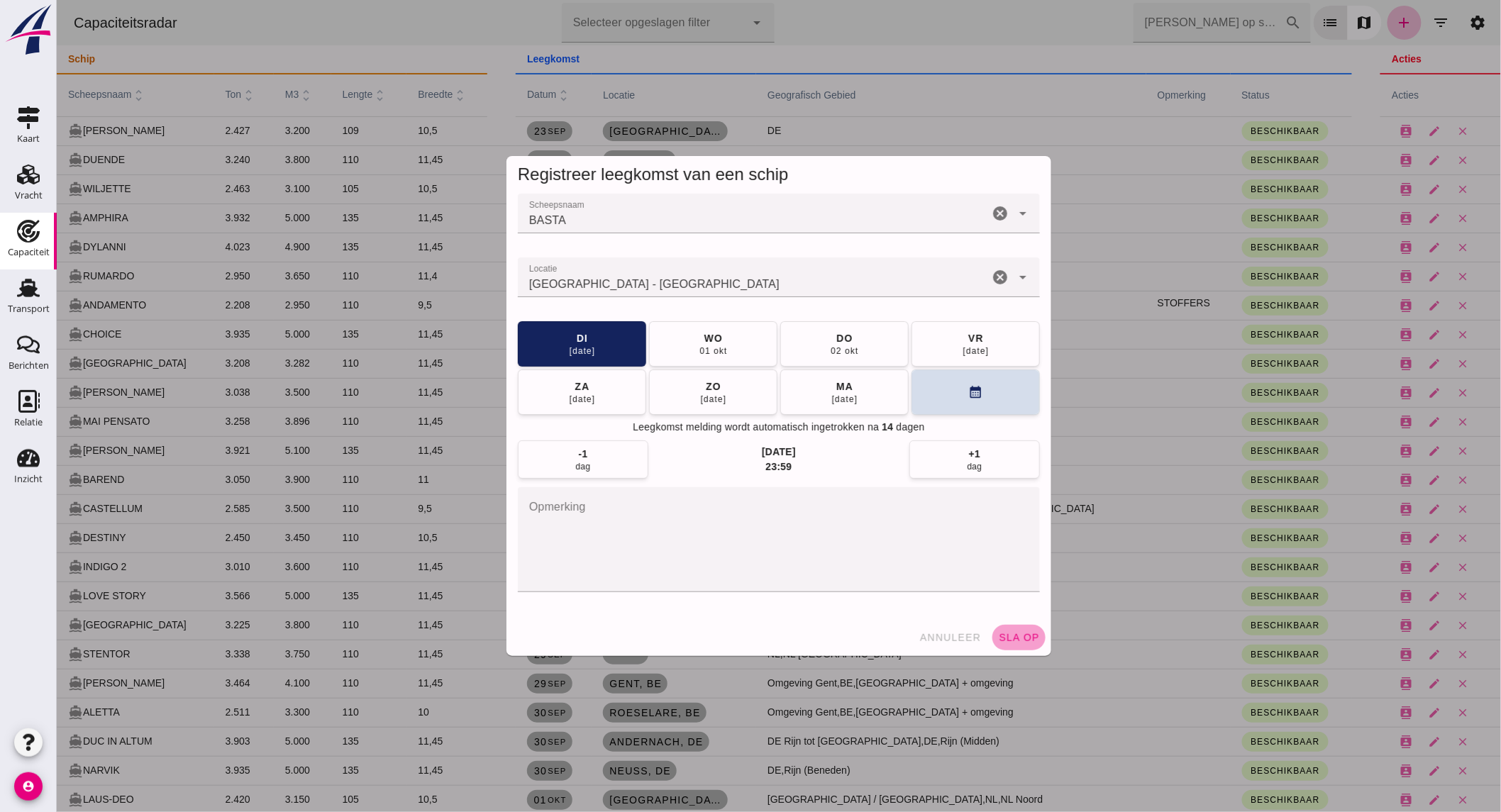
click at [1019, 642] on span "sla op" at bounding box center [1017, 638] width 42 height 11
